Goal: Entertainment & Leisure: Browse casually

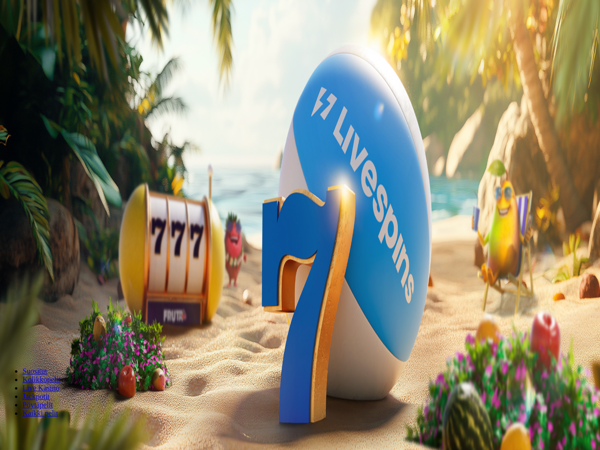
click at [68, 39] on button "Kirjaudu" at bounding box center [65, 34] width 30 height 10
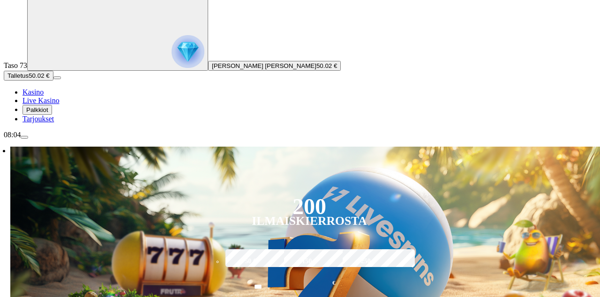
scroll to position [43, 0]
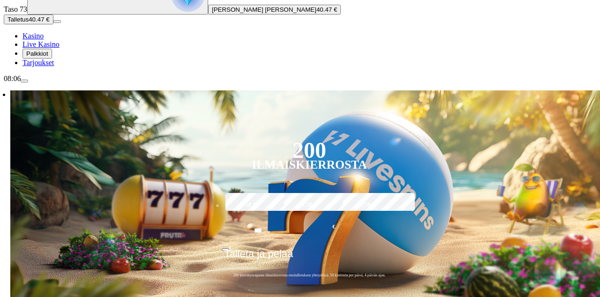
scroll to position [98, 0]
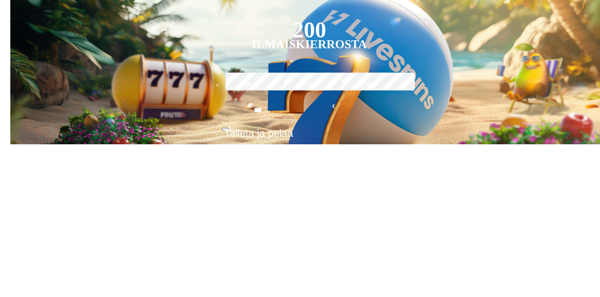
scroll to position [72, 0]
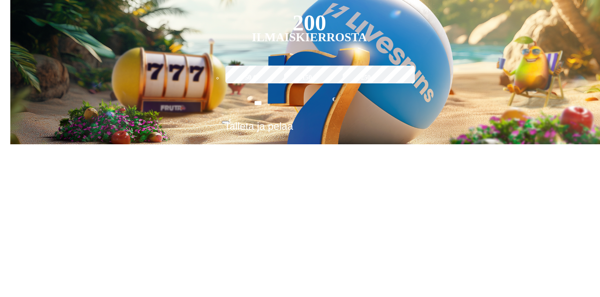
type input "******"
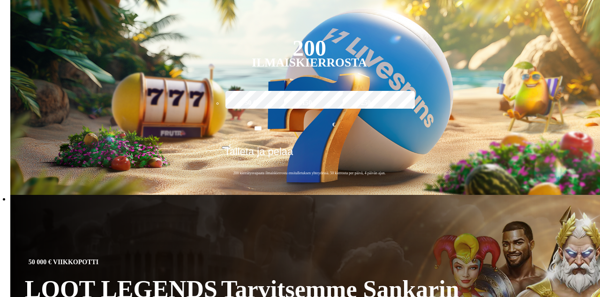
scroll to position [169, 0]
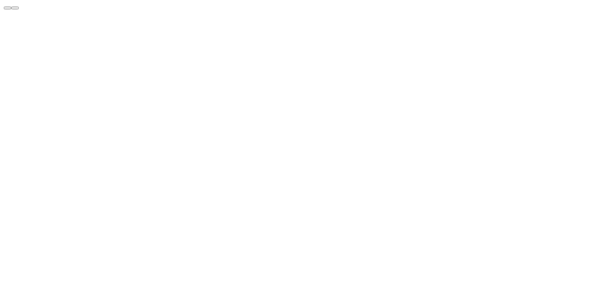
scroll to position [954, 0]
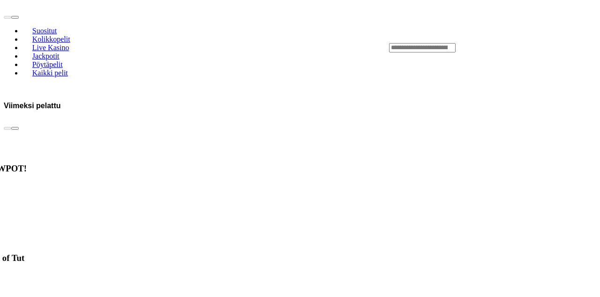
scroll to position [899, 0]
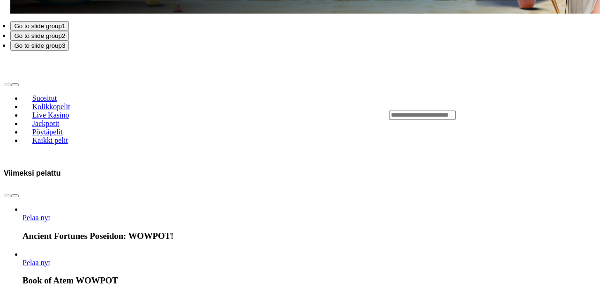
scroll to position [827, 0]
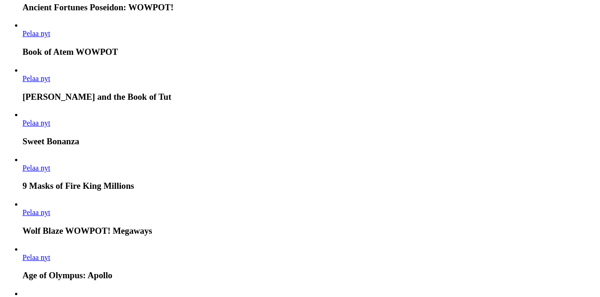
scroll to position [735, 0]
